Goal: Task Accomplishment & Management: Use online tool/utility

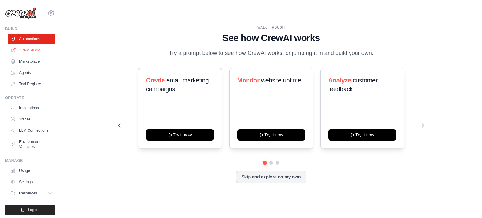
click at [25, 51] on link "Crew Studio" at bounding box center [31, 50] width 47 height 10
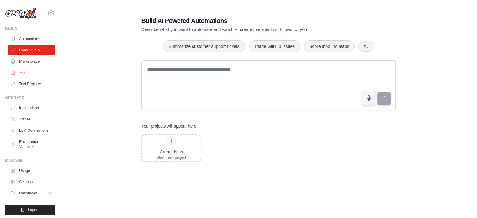
click at [27, 75] on link "Agents" at bounding box center [31, 73] width 47 height 10
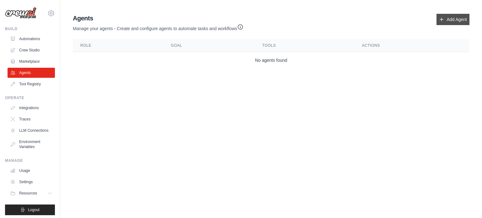
click at [446, 17] on link "Add Agent" at bounding box center [453, 19] width 33 height 11
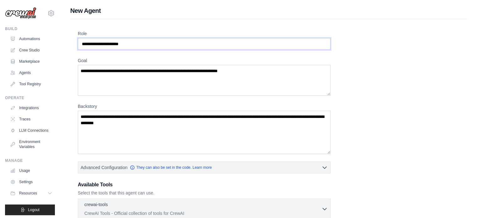
drag, startPoint x: 80, startPoint y: 40, endPoint x: 149, endPoint y: 40, distance: 68.4
click at [152, 38] on input "Role" at bounding box center [204, 44] width 253 height 12
drag, startPoint x: 148, startPoint y: 41, endPoint x: 92, endPoint y: 50, distance: 56.6
click at [92, 50] on input "Role" at bounding box center [204, 44] width 253 height 12
click at [92, 49] on input "Role" at bounding box center [204, 44] width 253 height 12
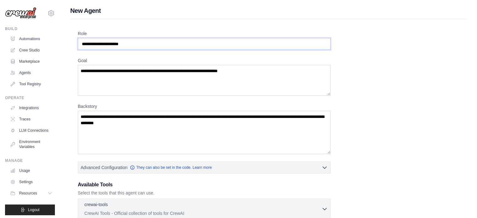
click at [92, 49] on input "Role" at bounding box center [204, 44] width 253 height 12
click at [121, 50] on input "Role" at bounding box center [204, 44] width 253 height 12
type input "**********"
click at [139, 83] on textarea "Goal" at bounding box center [204, 80] width 253 height 31
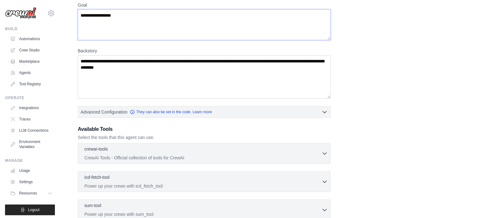
scroll to position [63, 0]
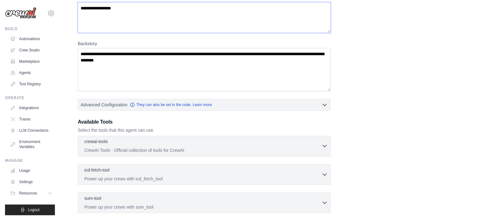
type textarea "**********"
click at [326, 143] on icon "button" at bounding box center [325, 146] width 6 height 6
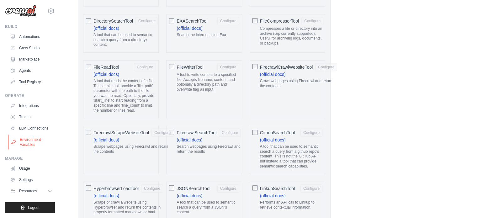
scroll to position [7, 0]
click at [37, 144] on link "Environment Variables" at bounding box center [31, 142] width 47 height 15
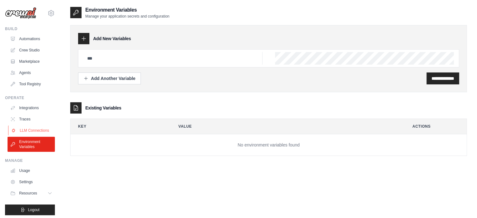
click at [30, 135] on link "LLM Connections" at bounding box center [31, 131] width 47 height 10
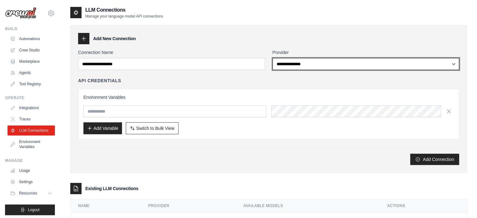
click at [291, 61] on select "**********" at bounding box center [366, 64] width 187 height 12
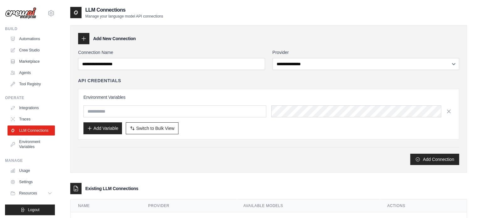
click at [264, 49] on div "**********" at bounding box center [268, 99] width 397 height 148
click at [30, 151] on link "Environment Variables" at bounding box center [31, 144] width 47 height 15
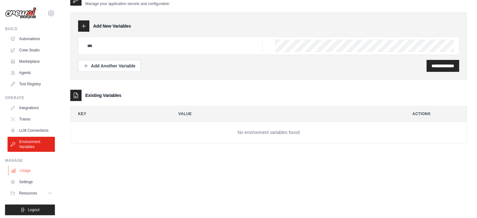
scroll to position [7, 0]
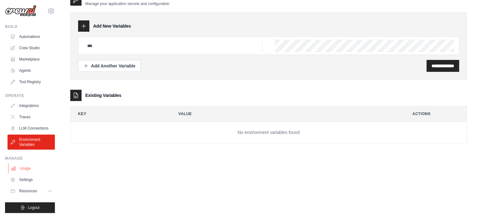
click at [22, 170] on link "Usage" at bounding box center [31, 169] width 47 height 10
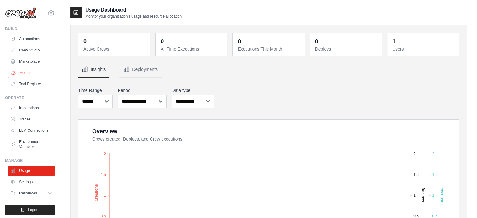
click at [22, 75] on link "Agents" at bounding box center [31, 73] width 47 height 10
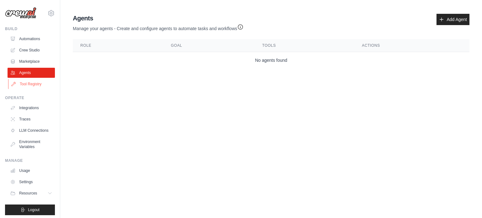
click at [28, 84] on link "Tool Registry" at bounding box center [31, 84] width 47 height 10
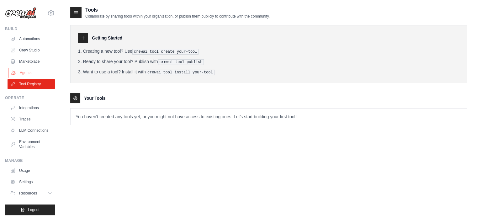
click at [21, 74] on link "Agents" at bounding box center [31, 73] width 47 height 10
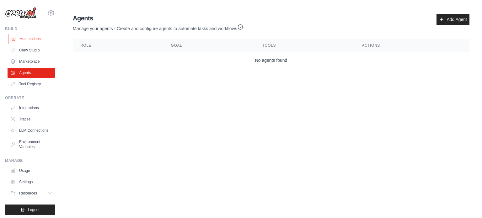
click at [30, 39] on link "Automations" at bounding box center [31, 39] width 47 height 10
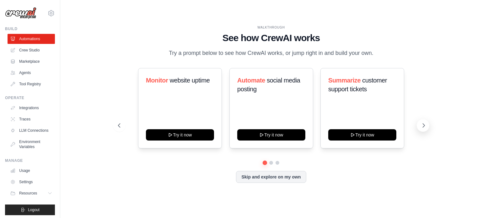
click at [424, 121] on button at bounding box center [423, 125] width 13 height 13
click at [424, 126] on icon at bounding box center [424, 125] width 6 height 6
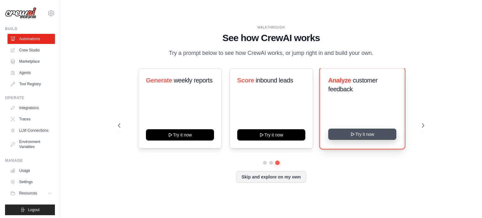
click at [362, 138] on button "Try it now" at bounding box center [362, 134] width 68 height 11
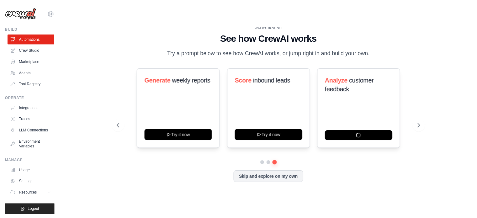
scroll to position [7, 0]
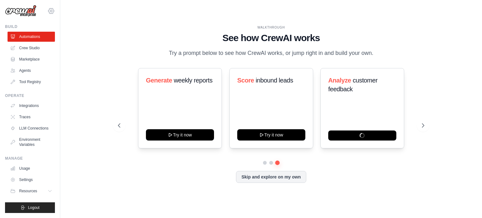
click at [47, 7] on icon at bounding box center [51, 11] width 8 height 8
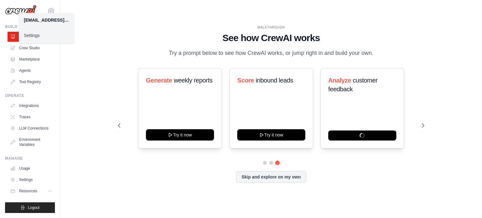
click at [33, 34] on link "Settings" at bounding box center [46, 35] width 55 height 11
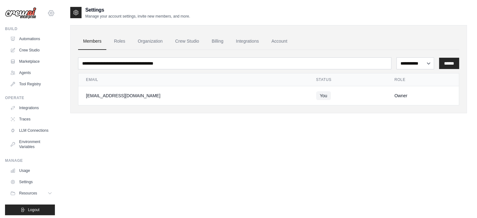
click at [47, 13] on icon at bounding box center [51, 13] width 8 height 8
click at [114, 166] on div "**********" at bounding box center [268, 115] width 397 height 218
click at [26, 175] on link "Usage" at bounding box center [31, 171] width 47 height 10
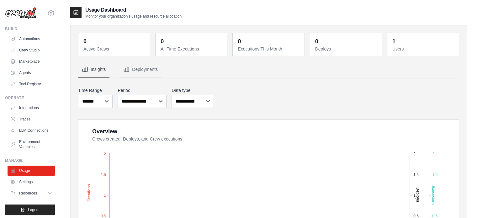
scroll to position [7, 0]
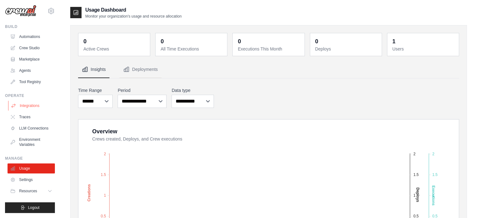
click at [32, 101] on link "Integrations" at bounding box center [31, 106] width 47 height 10
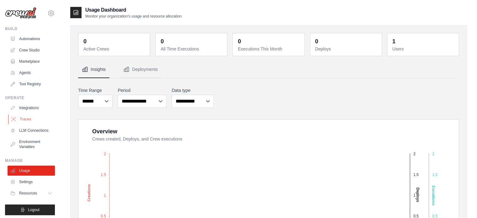
click at [25, 120] on link "Traces" at bounding box center [31, 119] width 47 height 10
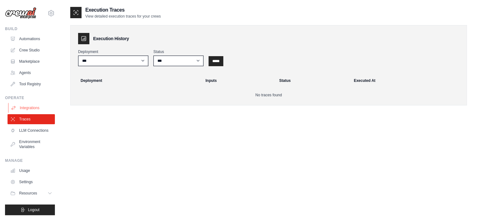
click at [29, 105] on link "Integrations" at bounding box center [31, 108] width 47 height 10
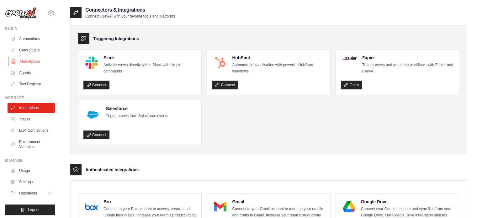
click at [21, 59] on link "Marketplace" at bounding box center [31, 61] width 47 height 10
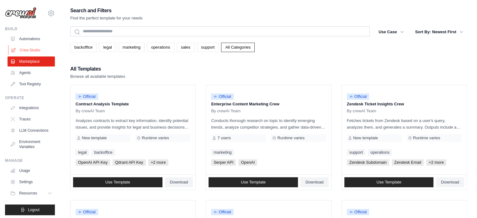
click at [25, 50] on link "Crew Studio" at bounding box center [31, 50] width 47 height 10
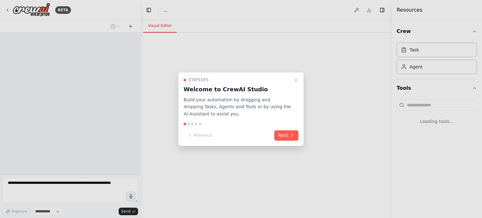
select select "****"
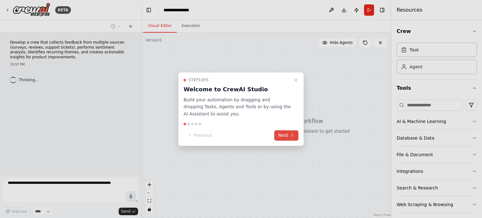
click at [289, 134] on button "Next" at bounding box center [286, 135] width 24 height 10
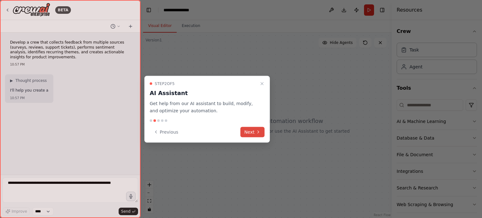
click at [252, 134] on button "Next" at bounding box center [252, 132] width 24 height 10
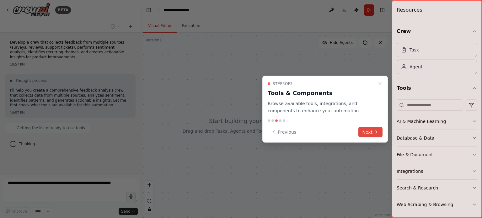
click at [367, 131] on button "Next" at bounding box center [370, 132] width 24 height 10
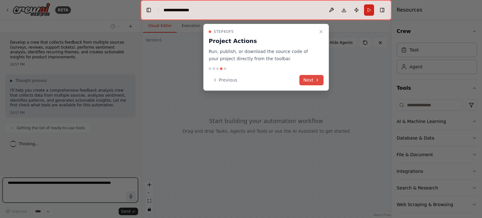
click at [306, 82] on button "Next" at bounding box center [311, 80] width 24 height 10
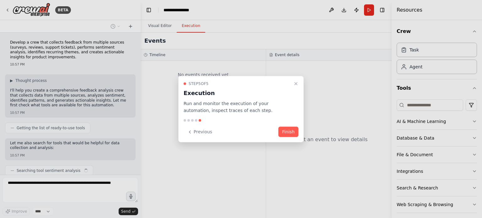
scroll to position [21, 0]
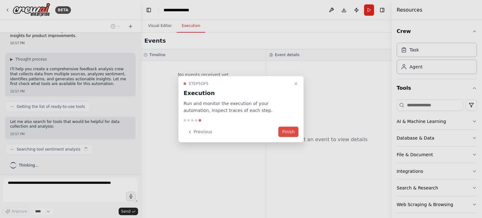
click at [287, 135] on button "Finish" at bounding box center [288, 132] width 20 height 10
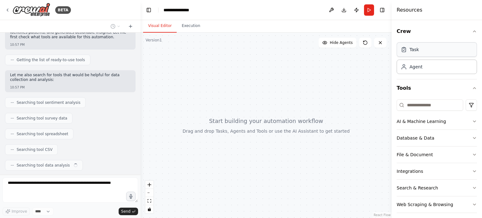
scroll to position [84, 0]
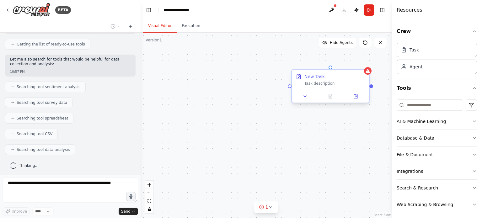
click at [321, 84] on div "Task description" at bounding box center [334, 83] width 61 height 5
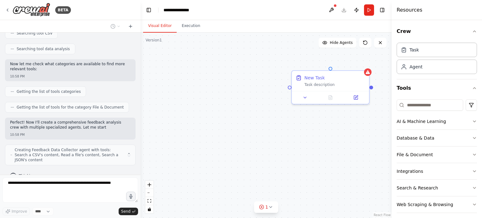
scroll to position [190, 0]
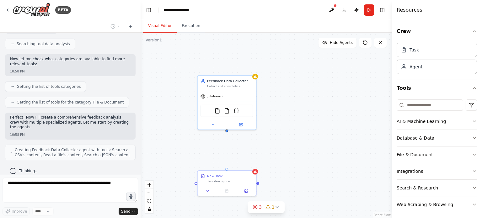
click at [295, 145] on div "New Task Task description Feedback Data Collector Collect and consolidate feedb…" at bounding box center [266, 126] width 251 height 186
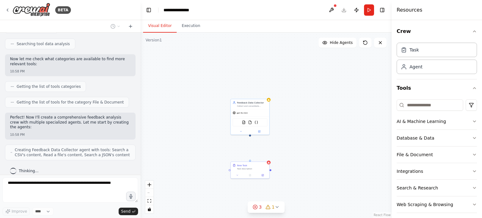
drag, startPoint x: 264, startPoint y: 168, endPoint x: 278, endPoint y: 181, distance: 19.3
click at [278, 181] on div "New Task Task description Feedback Data Collector Collect and consolidate feedb…" at bounding box center [266, 126] width 251 height 186
drag, startPoint x: 268, startPoint y: 171, endPoint x: 302, endPoint y: 156, distance: 36.8
click at [302, 156] on div "New Task Task description" at bounding box center [285, 154] width 39 height 10
click at [300, 143] on icon at bounding box center [299, 144] width 4 height 4
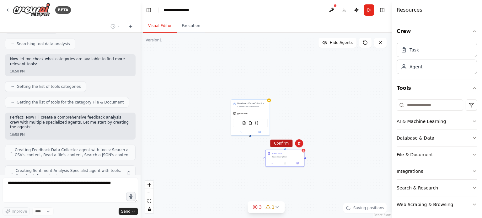
scroll to position [210, 0]
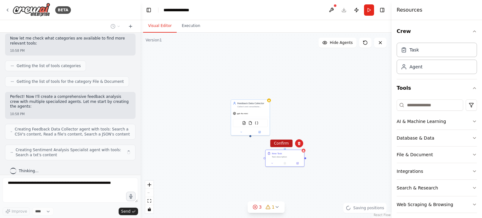
click at [286, 145] on div "New Task Task description Feedback Data Collector Collect and consolidate feedb…" at bounding box center [266, 126] width 251 height 186
click at [264, 172] on div "New Task Task description" at bounding box center [250, 167] width 39 height 10
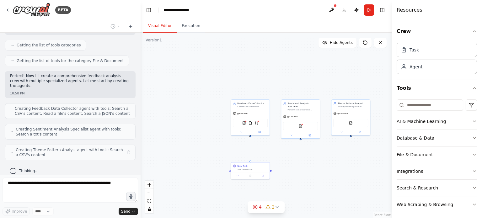
click at [264, 155] on div "New Task Task description Feedback Data Collector Collect and consolidate feedb…" at bounding box center [266, 126] width 251 height 186
click at [265, 169] on div "Task description" at bounding box center [252, 169] width 30 height 3
click at [264, 159] on button at bounding box center [265, 156] width 8 height 8
click at [252, 155] on button "Confirm" at bounding box center [247, 156] width 22 height 8
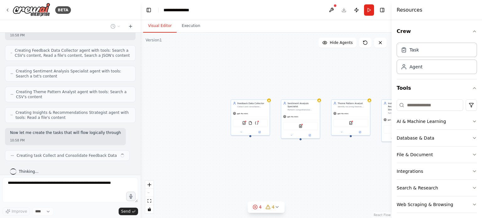
scroll to position [294, 0]
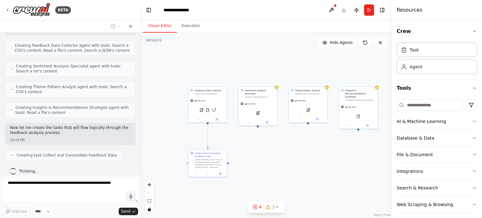
drag, startPoint x: 197, startPoint y: 103, endPoint x: 154, endPoint y: 90, distance: 44.9
click at [154, 90] on div ".deletable-edge-delete-btn { width: 20px; height: 20px; border: 0px solid #ffff…" at bounding box center [266, 126] width 251 height 186
click at [472, 140] on icon "button" at bounding box center [474, 138] width 5 height 5
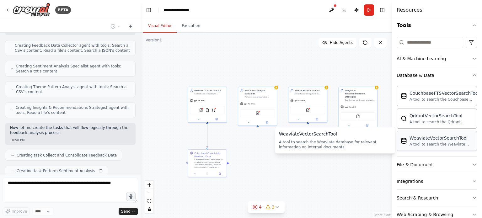
scroll to position [310, 0]
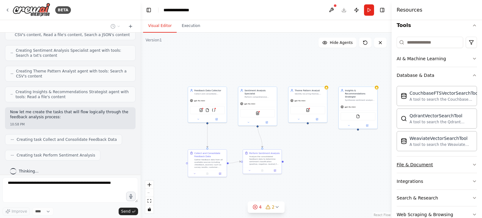
click at [472, 163] on icon "button" at bounding box center [474, 164] width 5 height 5
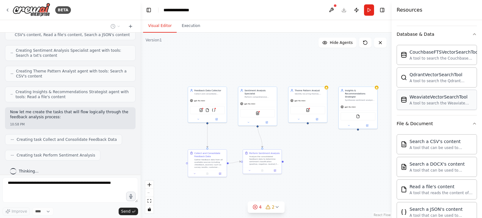
scroll to position [157, 0]
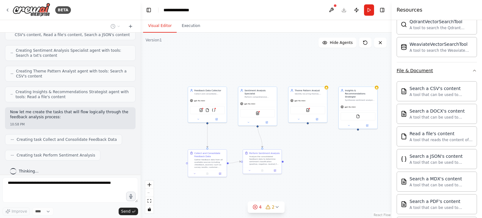
click at [472, 71] on icon "button" at bounding box center [474, 70] width 5 height 5
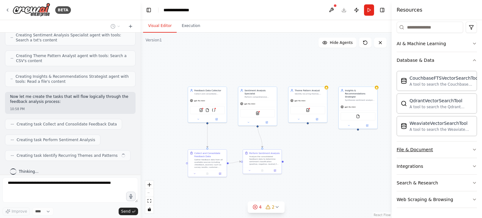
scroll to position [77, 0]
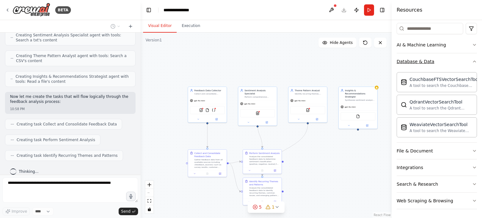
click at [472, 62] on icon "button" at bounding box center [474, 61] width 5 height 5
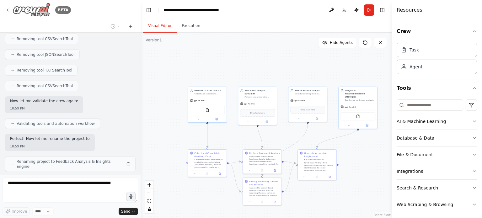
scroll to position [623, 0]
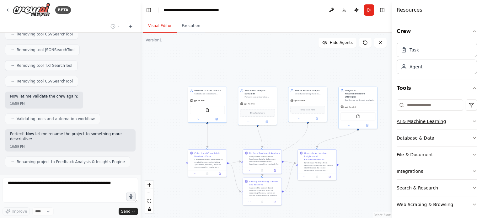
click at [472, 120] on icon "button" at bounding box center [474, 121] width 5 height 5
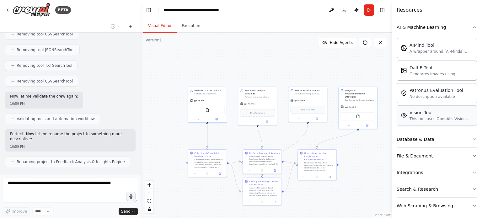
scroll to position [63, 0]
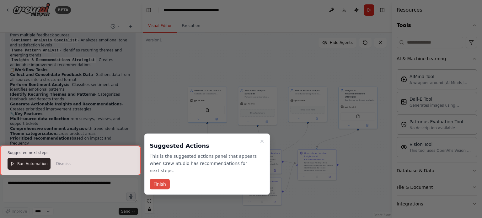
click at [162, 179] on button "Finish" at bounding box center [160, 184] width 20 height 10
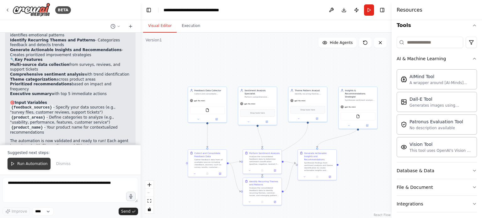
scroll to position [845, 0]
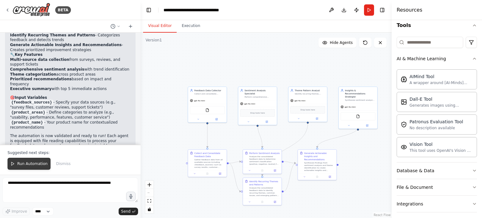
click at [28, 165] on span "Run Automation" at bounding box center [32, 163] width 30 height 5
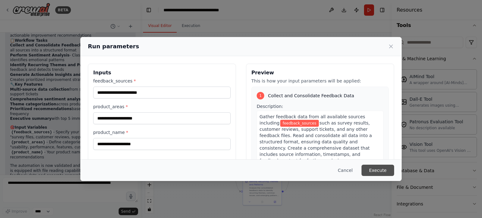
click at [382, 170] on button "Execute" at bounding box center [378, 170] width 33 height 11
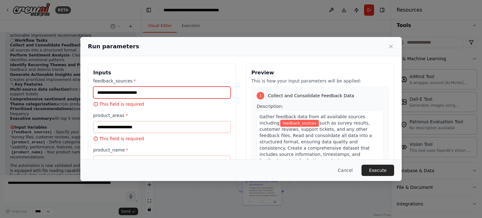
click at [140, 94] on input "feedback_sources *" at bounding box center [161, 93] width 137 height 12
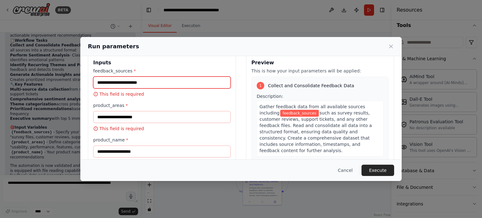
scroll to position [0, 0]
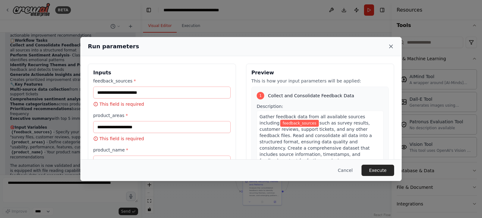
click at [392, 46] on icon at bounding box center [391, 46] width 6 height 6
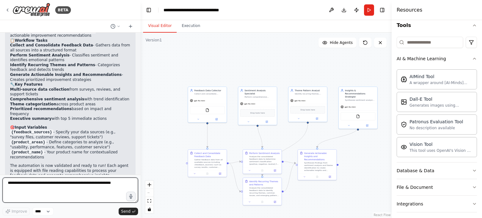
click at [85, 184] on textarea at bounding box center [71, 190] width 136 height 25
type textarea "**"
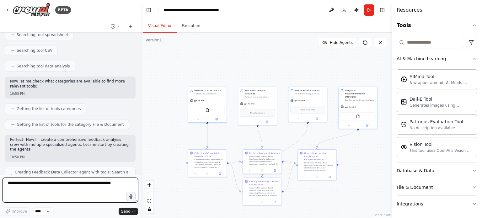
scroll to position [85, 0]
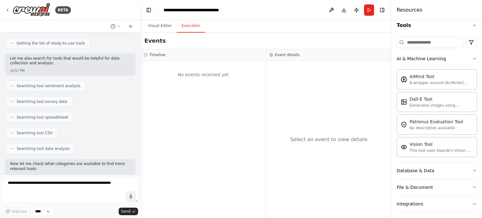
click at [187, 29] on button "Execution" at bounding box center [191, 25] width 29 height 13
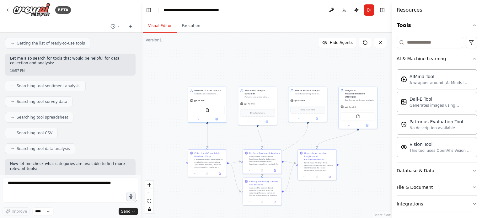
click at [164, 27] on button "Visual Editor" at bounding box center [160, 25] width 34 height 13
click at [368, 8] on button "Run" at bounding box center [369, 9] width 10 height 11
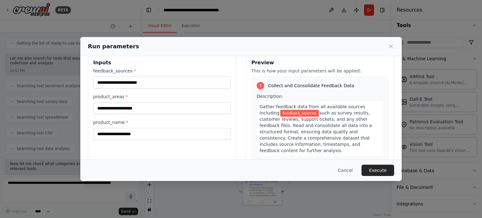
scroll to position [12, 0]
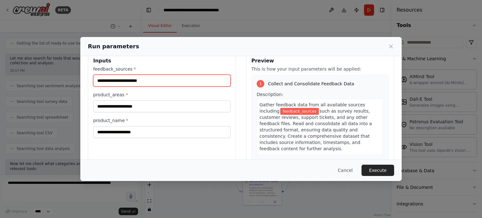
click at [158, 82] on input "feedback_sources *" at bounding box center [161, 81] width 137 height 12
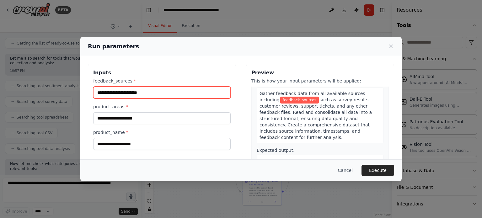
scroll to position [26, 0]
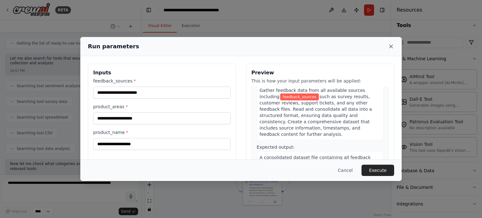
click at [390, 46] on icon at bounding box center [391, 46] width 6 height 6
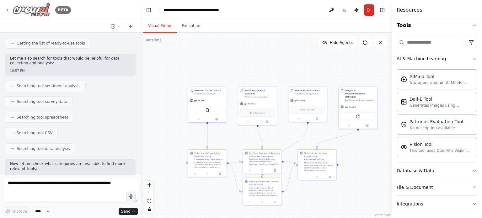
click at [8, 9] on icon at bounding box center [7, 10] width 5 height 5
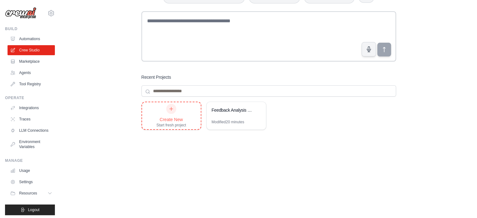
click at [167, 118] on div "Create New" at bounding box center [172, 119] width 30 height 6
click at [23, 109] on link "Integrations" at bounding box center [31, 108] width 47 height 10
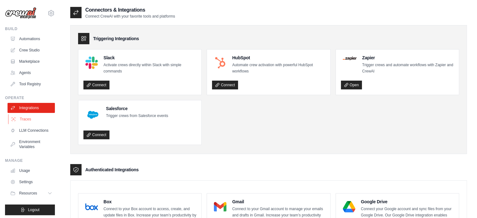
click at [24, 123] on link "Traces" at bounding box center [31, 119] width 47 height 10
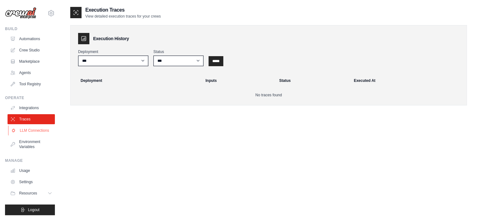
click at [24, 132] on link "LLM Connections" at bounding box center [31, 131] width 47 height 10
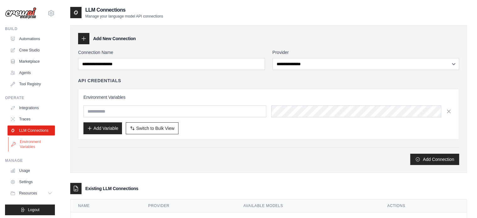
click at [30, 149] on link "Environment Variables" at bounding box center [31, 144] width 47 height 15
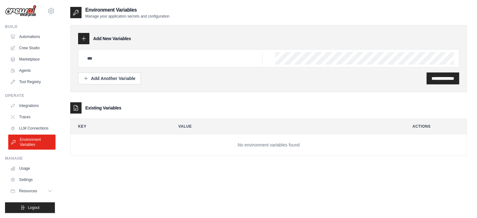
scroll to position [7, 0]
click at [27, 175] on link "Settings" at bounding box center [31, 180] width 47 height 10
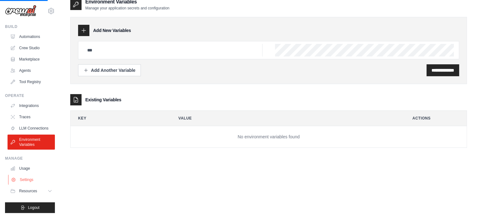
scroll to position [0, 0]
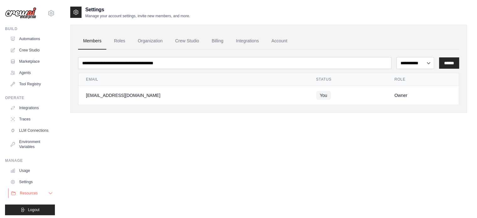
click at [38, 198] on button "Resources" at bounding box center [31, 193] width 47 height 10
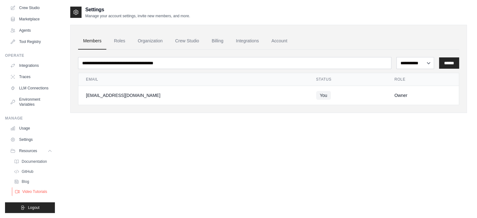
scroll to position [47, 0]
click at [35, 161] on span "Documentation" at bounding box center [34, 161] width 25 height 5
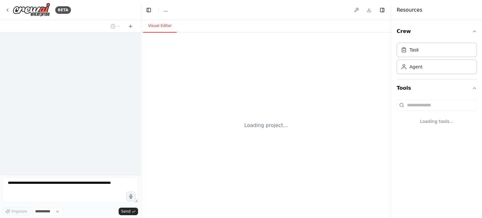
select select "****"
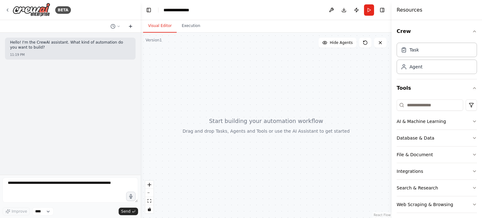
click at [129, 26] on icon at bounding box center [130, 26] width 5 height 5
click at [118, 24] on button at bounding box center [115, 27] width 15 height 8
click at [118, 24] on div at bounding box center [70, 109] width 141 height 218
click at [117, 25] on icon at bounding box center [119, 26] width 4 height 4
drag, startPoint x: 132, startPoint y: 50, endPoint x: 100, endPoint y: 49, distance: 32.3
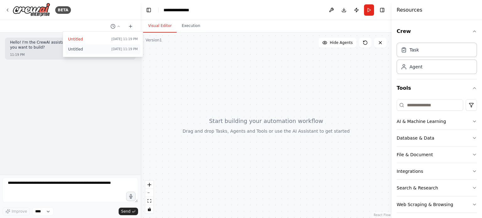
click at [100, 49] on span "Untitled" at bounding box center [88, 49] width 41 height 5
click at [41, 214] on select "****" at bounding box center [42, 211] width 21 height 8
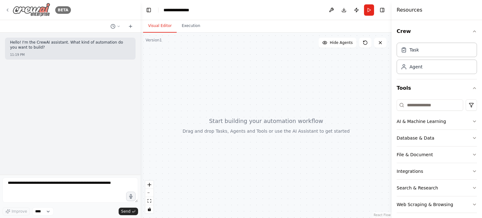
click at [7, 12] on icon at bounding box center [7, 10] width 5 height 5
